Goal: Answer question/provide support: Share knowledge or assist other users

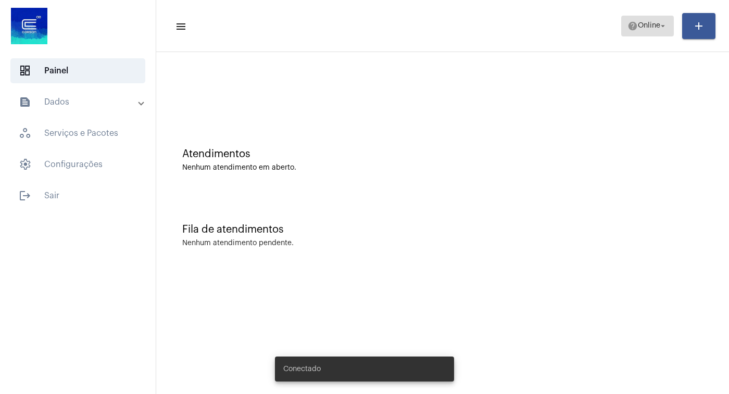
click at [657, 26] on span "Online" at bounding box center [649, 25] width 22 height 7
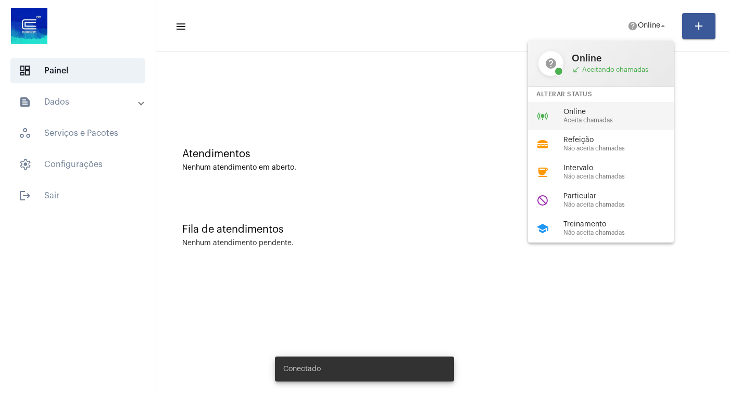
click at [582, 118] on div "Online Aceita chamadas" at bounding box center [623, 116] width 119 height 16
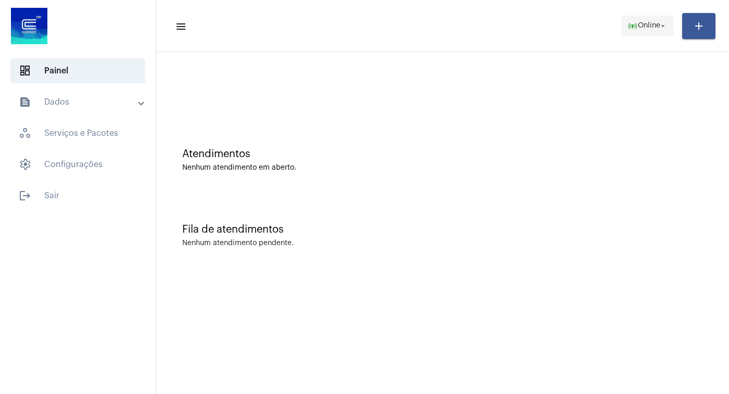
click at [659, 23] on mat-icon "arrow_drop_down" at bounding box center [662, 25] width 9 height 9
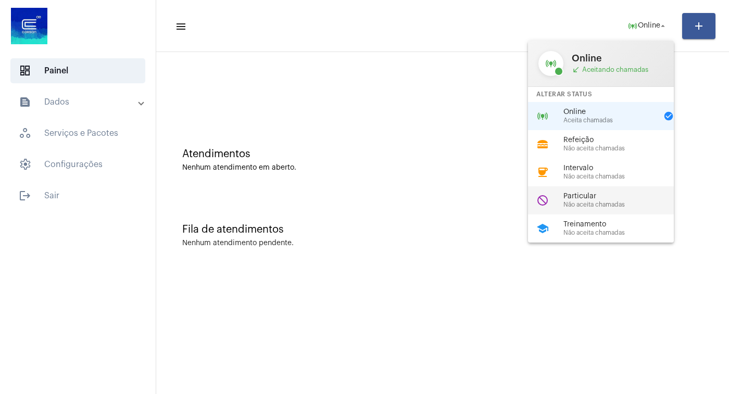
click at [597, 201] on span "Particular" at bounding box center [623, 197] width 119 height 8
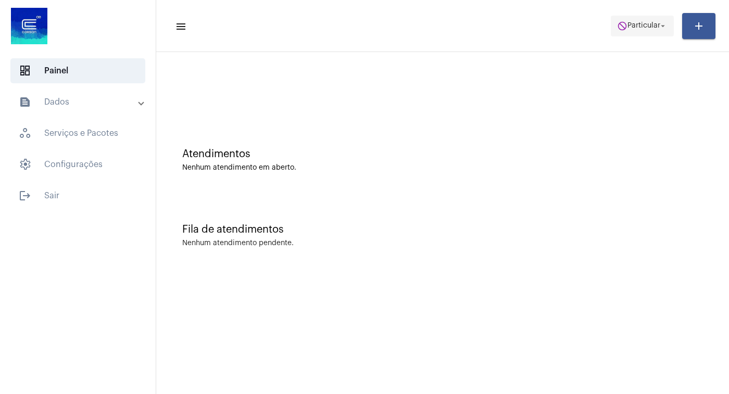
click at [663, 23] on mat-icon "arrow_drop_down" at bounding box center [662, 25] width 9 height 9
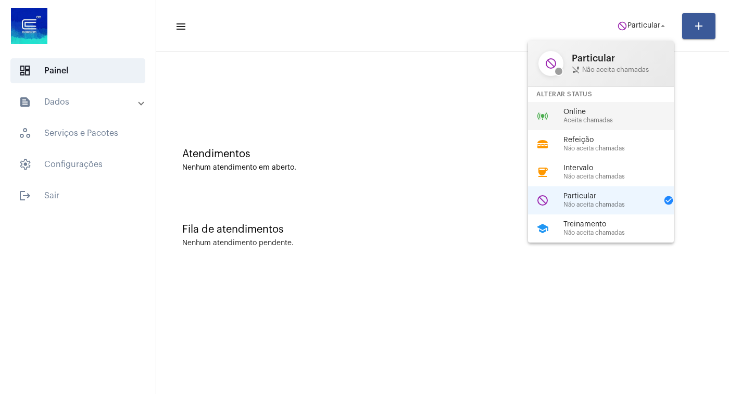
click at [594, 117] on div "Online Aceita chamadas" at bounding box center [623, 116] width 119 height 16
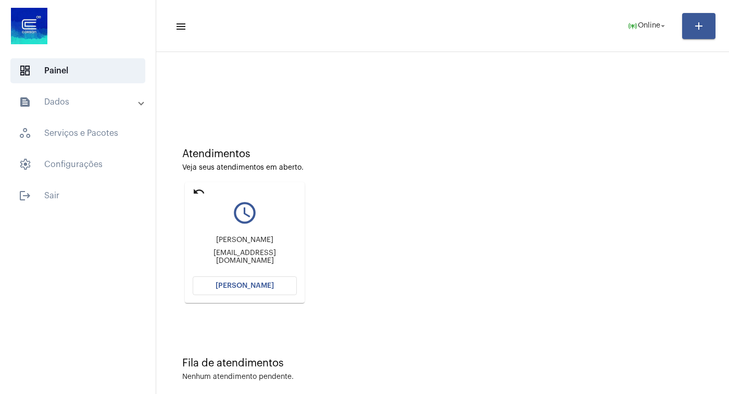
click at [236, 285] on span "[PERSON_NAME]" at bounding box center [245, 285] width 58 height 7
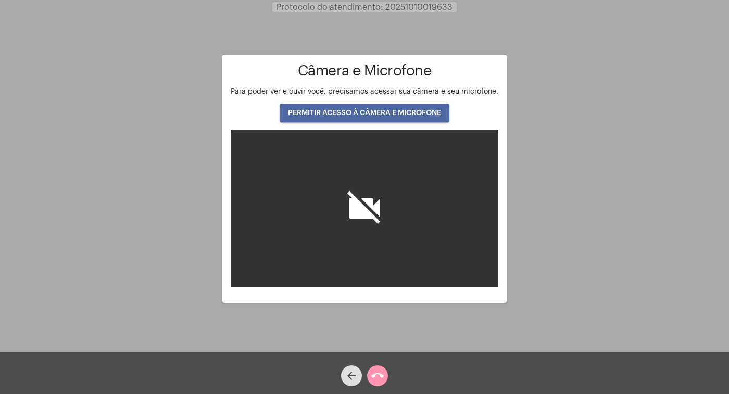
click at [391, 113] on span "PERMITIR ACESSO À CÂMERA E MICROFONE" at bounding box center [364, 112] width 153 height 7
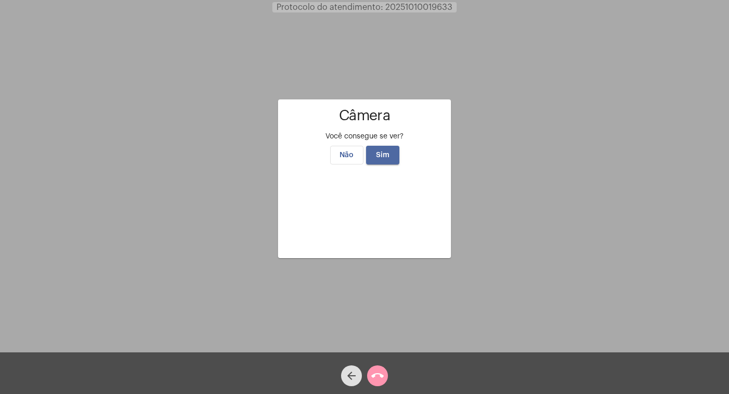
click at [382, 152] on span "Sim" at bounding box center [383, 155] width 14 height 7
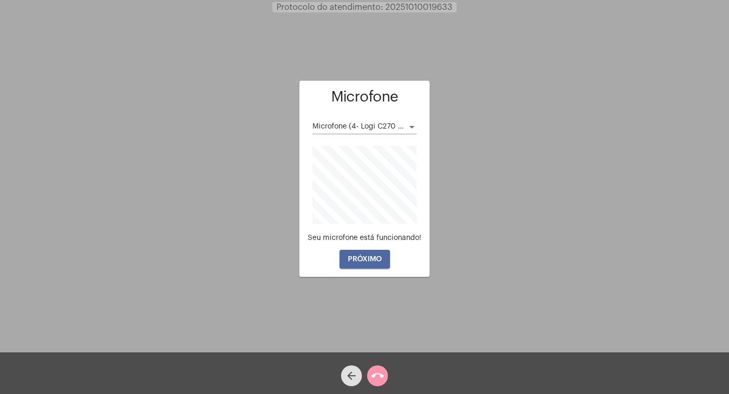
click at [366, 260] on span "PRÓXIMO" at bounding box center [365, 259] width 34 height 7
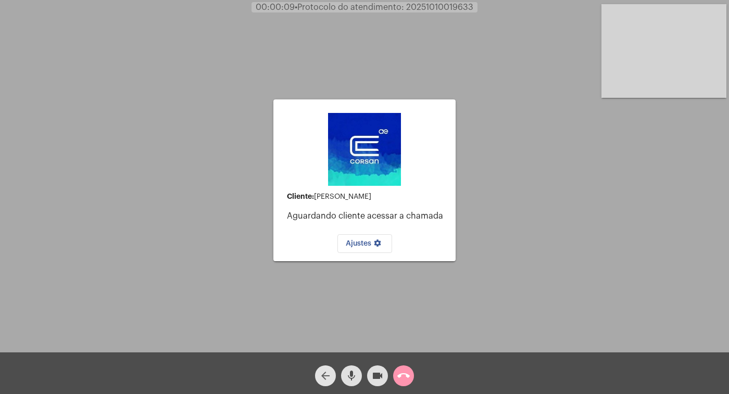
click at [325, 373] on mat-icon "arrow_back" at bounding box center [325, 376] width 13 height 13
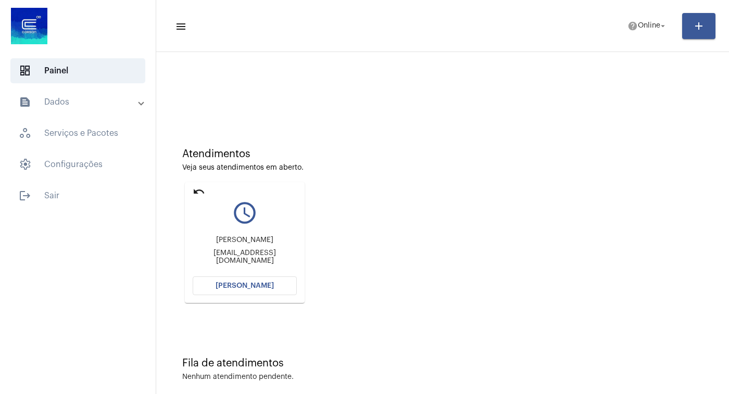
click at [237, 289] on span "[PERSON_NAME]" at bounding box center [245, 285] width 58 height 7
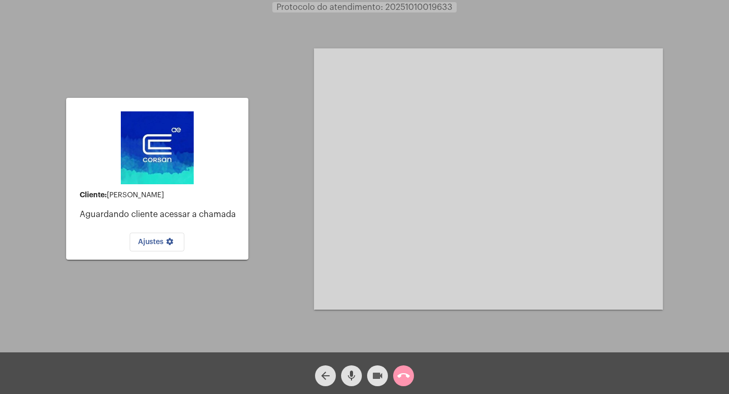
click at [376, 374] on mat-icon "videocam" at bounding box center [377, 376] width 13 height 13
click at [354, 375] on mat-icon "mic" at bounding box center [351, 376] width 13 height 13
click at [404, 375] on mat-icon "call_end" at bounding box center [403, 376] width 13 height 13
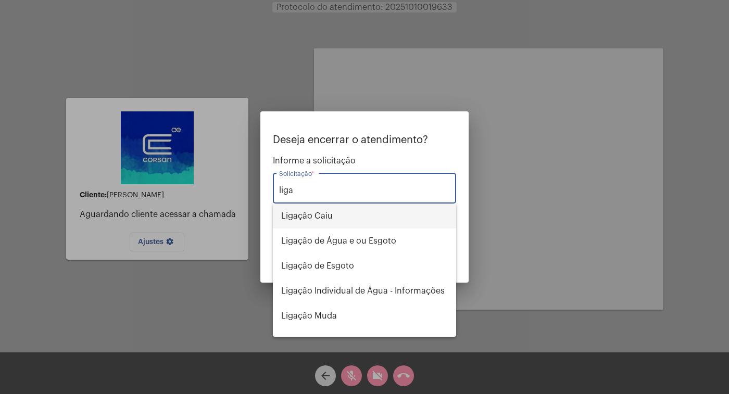
click at [333, 214] on span "Ligação Caiu" at bounding box center [364, 216] width 167 height 25
type input "Ligação Caiu"
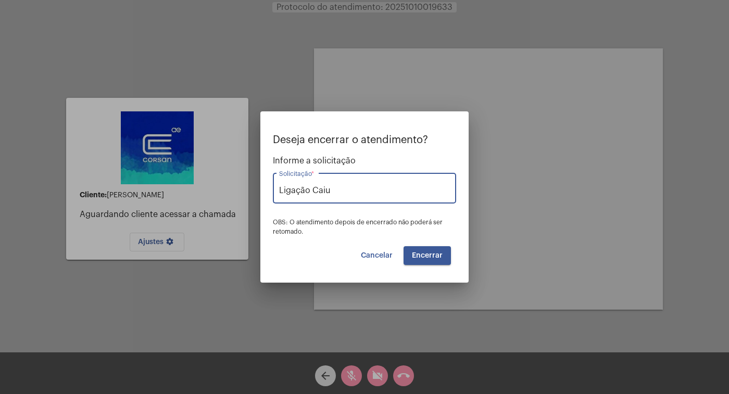
click at [421, 247] on button "Encerrar" at bounding box center [427, 255] width 47 height 19
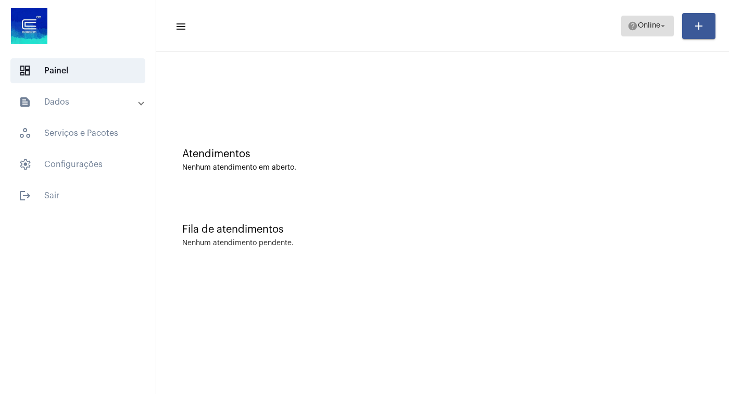
click at [665, 25] on mat-icon "arrow_drop_down" at bounding box center [662, 25] width 9 height 9
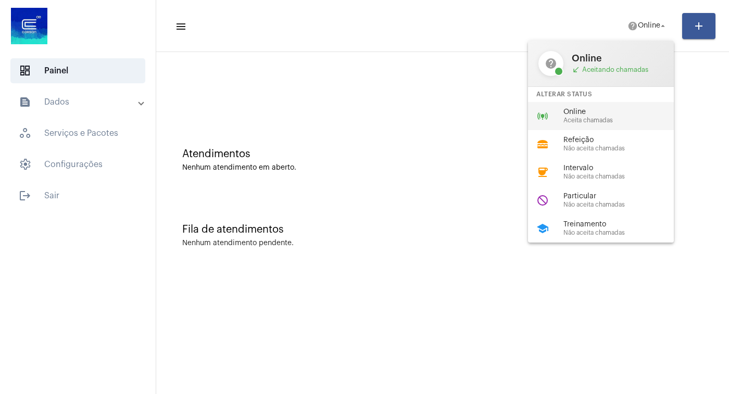
click at [589, 113] on span "Online" at bounding box center [623, 112] width 119 height 8
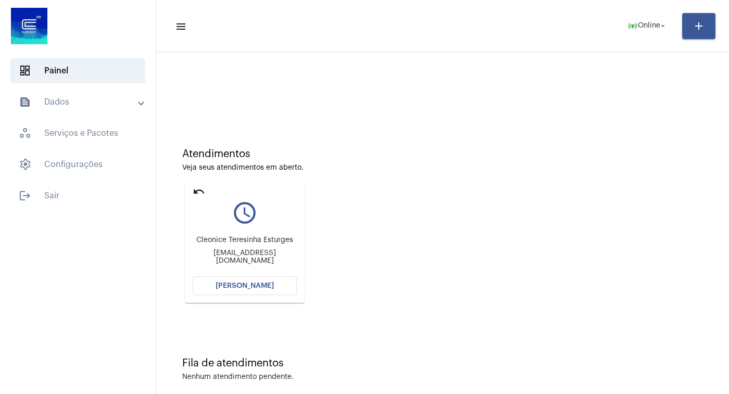
click at [245, 285] on span "[PERSON_NAME]" at bounding box center [245, 285] width 58 height 7
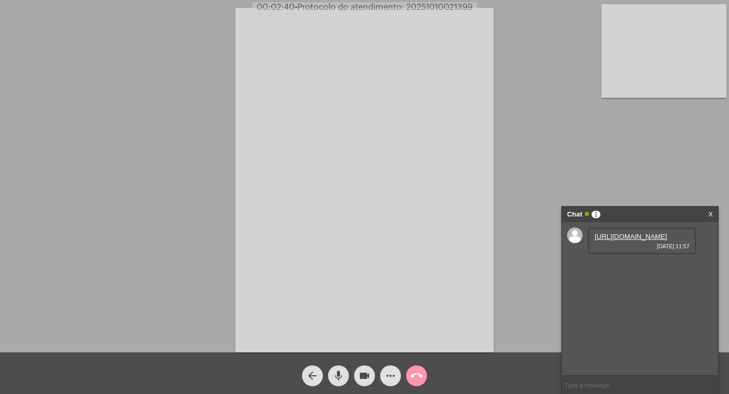
click at [627, 241] on link "[URL][DOMAIN_NAME]" at bounding box center [631, 237] width 72 height 8
click at [493, 18] on video at bounding box center [364, 180] width 258 height 345
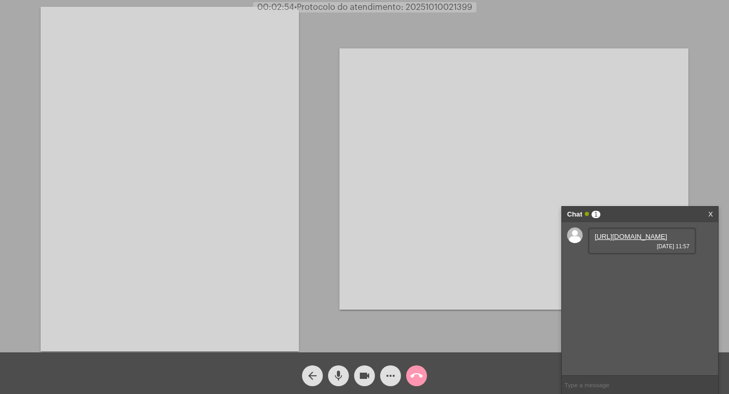
click at [633, 241] on link "[URL][DOMAIN_NAME]" at bounding box center [631, 237] width 72 height 8
click at [628, 270] on link "[URL][DOMAIN_NAME]" at bounding box center [631, 267] width 72 height 8
click at [626, 241] on link "[URL][DOMAIN_NAME]" at bounding box center [631, 237] width 72 height 8
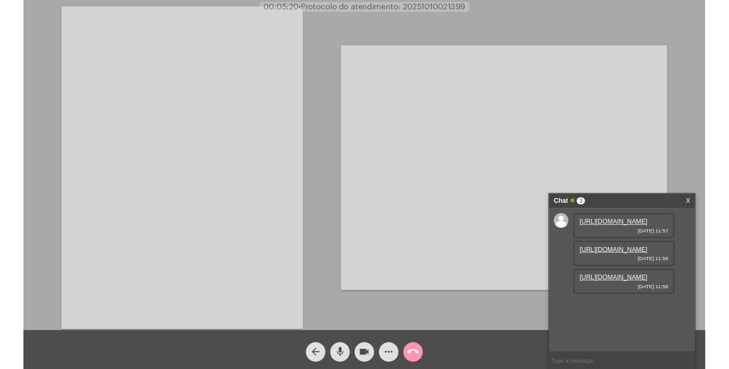
scroll to position [17, 0]
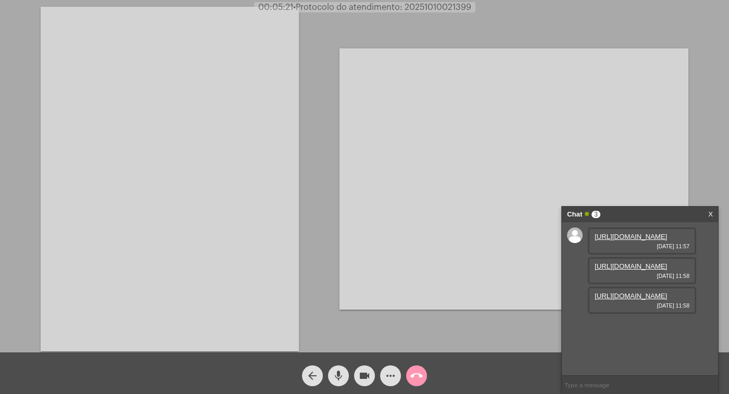
click at [623, 270] on link "[URL][DOMAIN_NAME]" at bounding box center [631, 267] width 72 height 8
click at [506, 15] on div "Acessando Câmera e Microfone..." at bounding box center [514, 179] width 349 height 350
click at [627, 300] on link "[URL][DOMAIN_NAME]" at bounding box center [631, 296] width 72 height 8
click at [369, 375] on mat-icon "videocam" at bounding box center [364, 376] width 13 height 13
click at [342, 374] on mat-icon "mic" at bounding box center [338, 376] width 13 height 13
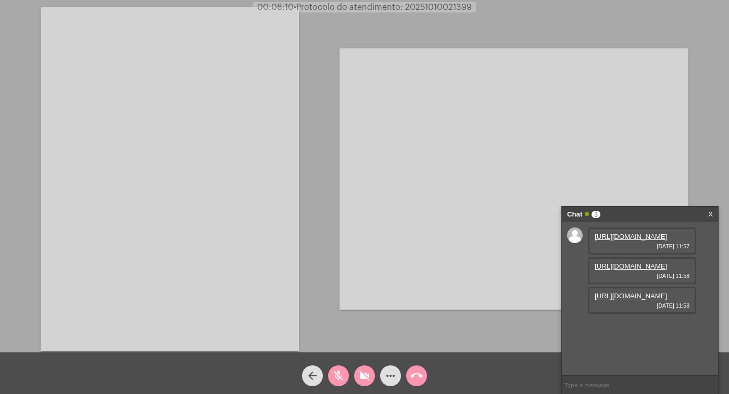
drag, startPoint x: 338, startPoint y: 372, endPoint x: 355, endPoint y: 372, distance: 16.7
click at [342, 371] on mat-icon "mic_off" at bounding box center [338, 376] width 13 height 13
click at [367, 375] on mat-icon "videocam_off" at bounding box center [364, 376] width 13 height 13
click at [366, 376] on mat-icon "videocam" at bounding box center [364, 376] width 13 height 13
click at [341, 374] on mat-icon "mic" at bounding box center [338, 376] width 13 height 13
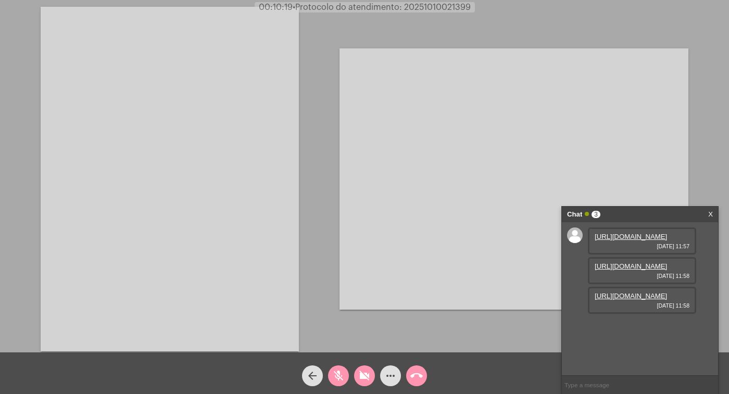
click at [415, 371] on mat-icon "call_end" at bounding box center [416, 376] width 13 height 13
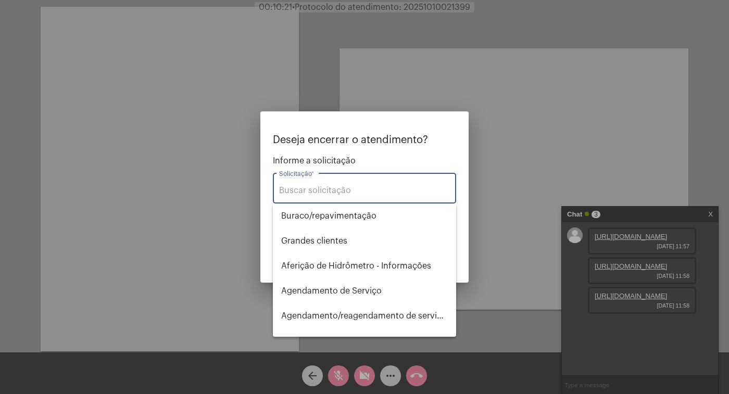
click at [326, 188] on input "Solicitação *" at bounding box center [364, 190] width 171 height 9
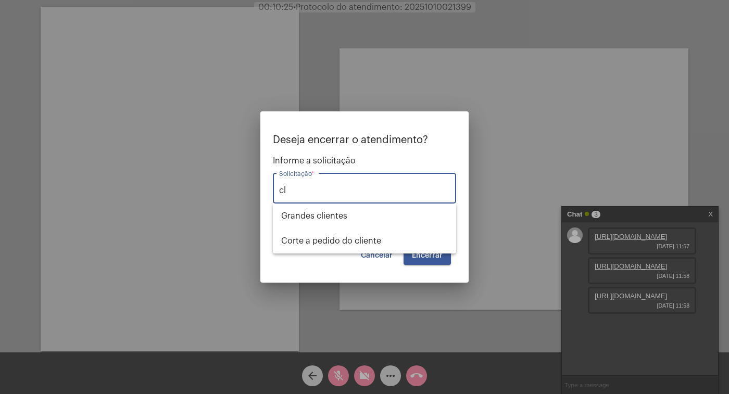
type input "c"
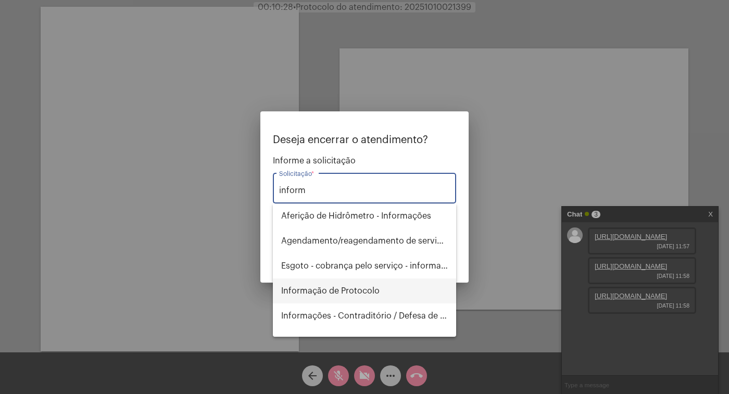
click at [359, 291] on span "Informação de Protocolo" at bounding box center [364, 291] width 167 height 25
type input "Informação de Protocolo"
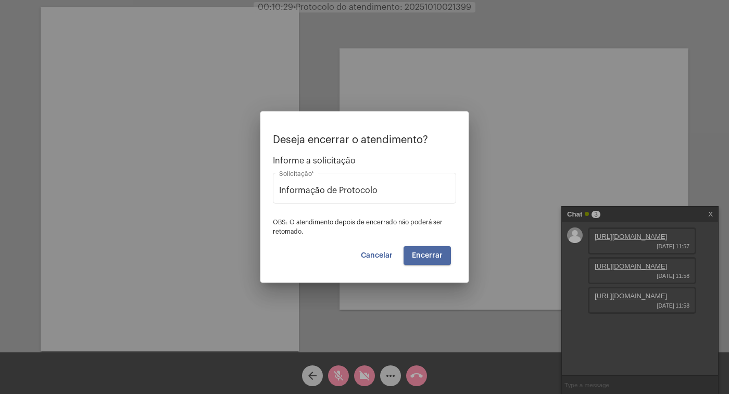
click at [430, 255] on span "Encerrar" at bounding box center [427, 255] width 31 height 7
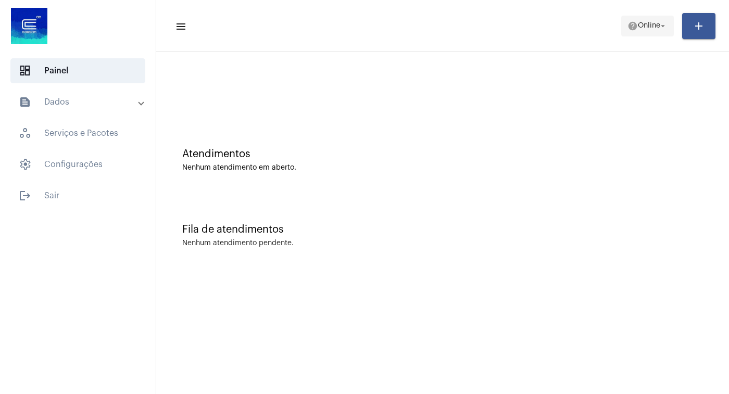
click at [669, 22] on button "help Online arrow_drop_down" at bounding box center [647, 26] width 53 height 21
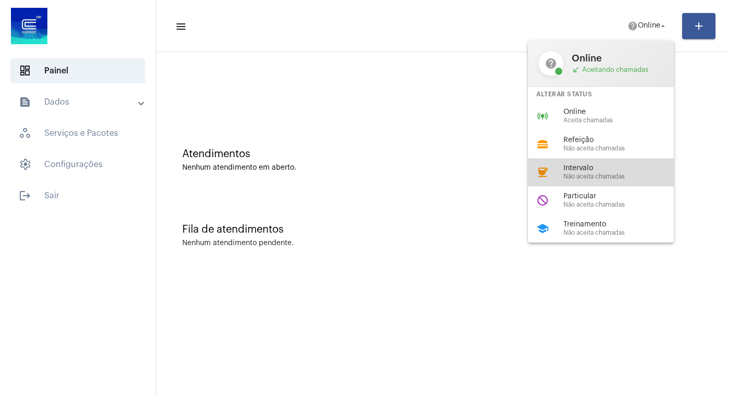
click at [598, 171] on span "Intervalo" at bounding box center [623, 169] width 119 height 8
